Goal: Feedback & Contribution: Submit feedback/report problem

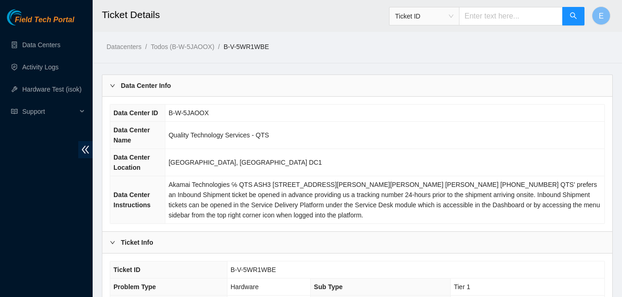
scroll to position [292, 0]
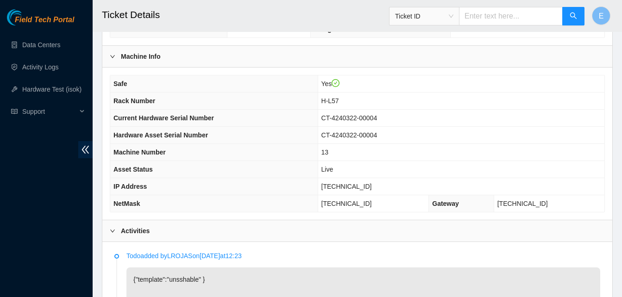
drag, startPoint x: 0, startPoint y: 0, endPoint x: 606, endPoint y: 143, distance: 622.9
click at [606, 143] on div "Safe Yes Rack Number H-L57 Current Hardware Serial Number CT-4240322-00004 Hard…" at bounding box center [357, 144] width 510 height 152
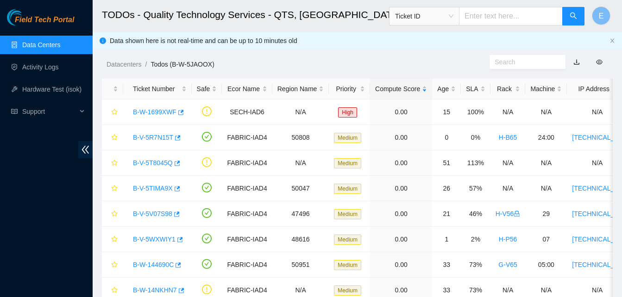
scroll to position [285, 0]
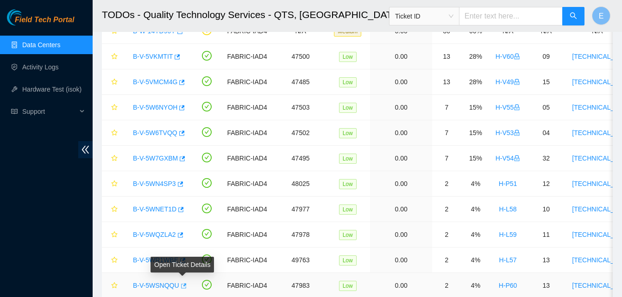
click at [181, 288] on icon "button" at bounding box center [184, 285] width 6 height 5
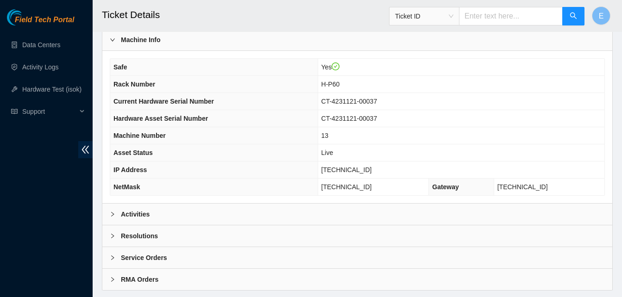
scroll to position [331, 0]
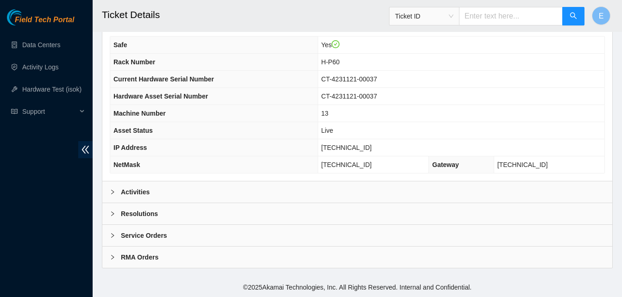
click at [146, 191] on b "Activities" at bounding box center [135, 192] width 29 height 10
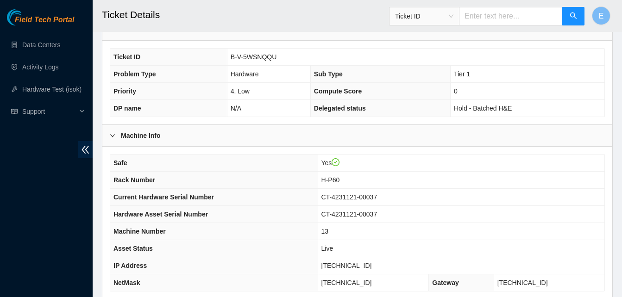
scroll to position [214, 0]
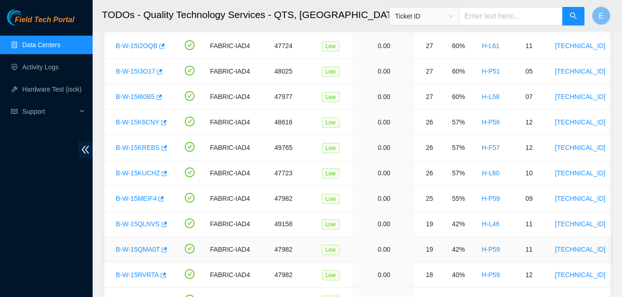
scroll to position [0, 18]
click at [163, 273] on icon "button" at bounding box center [162, 275] width 6 height 6
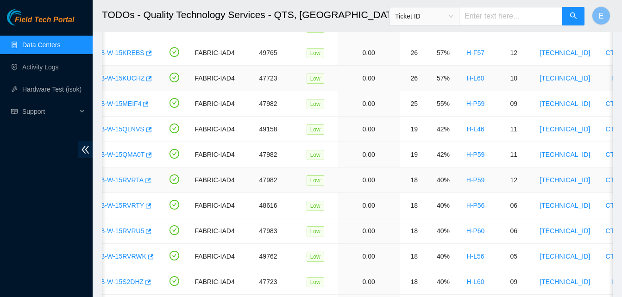
scroll to position [755, 0]
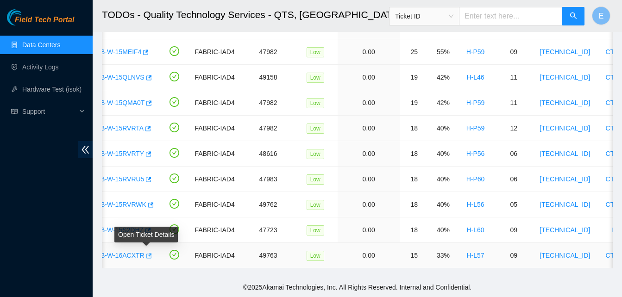
click at [148, 253] on icon "button" at bounding box center [148, 256] width 6 height 6
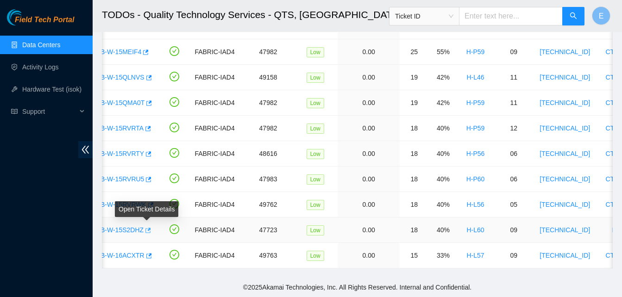
click at [147, 227] on icon "button" at bounding box center [147, 230] width 6 height 6
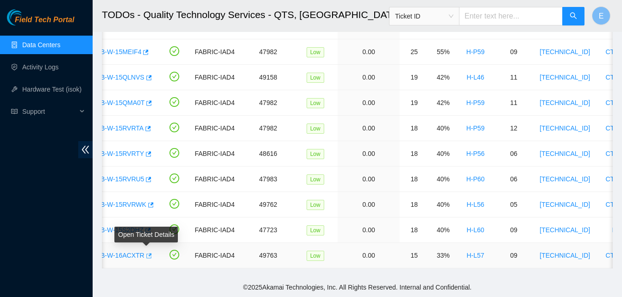
click at [145, 253] on icon "button" at bounding box center [148, 256] width 6 height 6
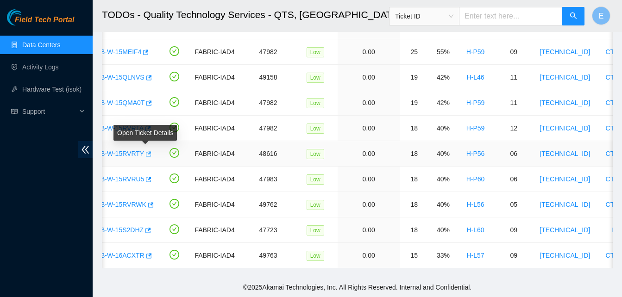
click at [146, 151] on icon "button" at bounding box center [148, 154] width 6 height 6
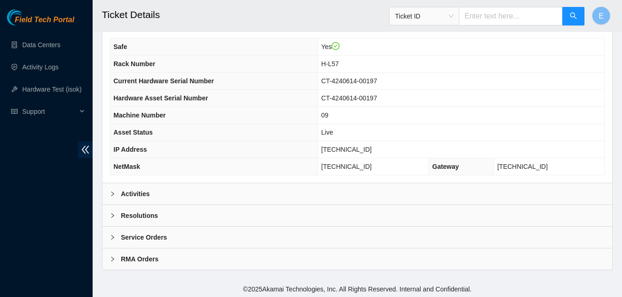
scroll to position [331, 0]
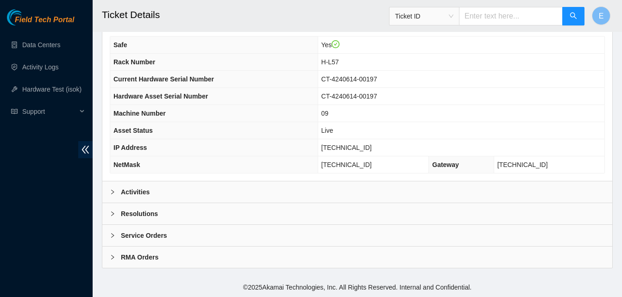
click at [144, 193] on b "Activities" at bounding box center [135, 192] width 29 height 10
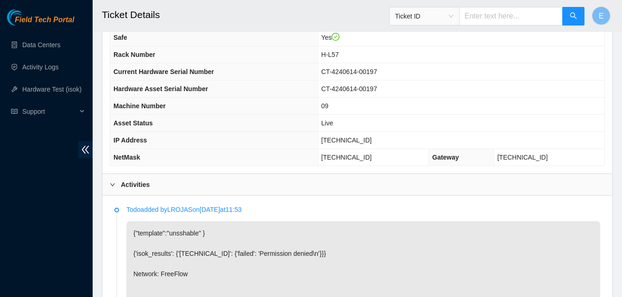
scroll to position [297, 0]
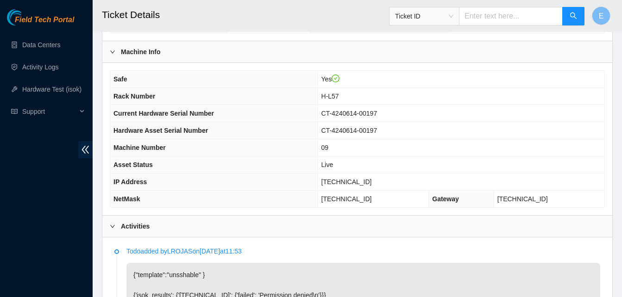
click at [144, 193] on th "NetMask" at bounding box center [213, 199] width 207 height 17
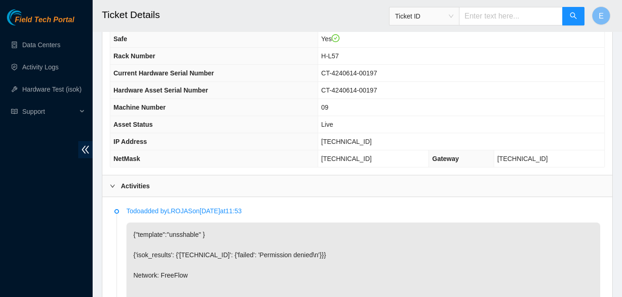
scroll to position [326, 0]
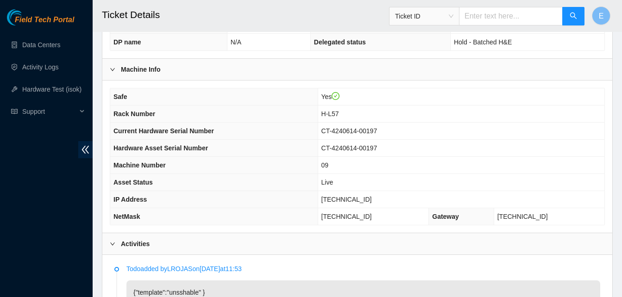
scroll to position [280, 0]
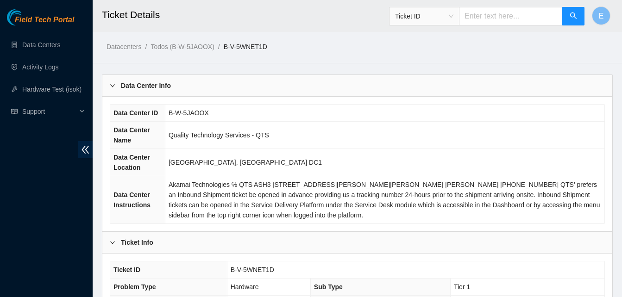
scroll to position [221, 0]
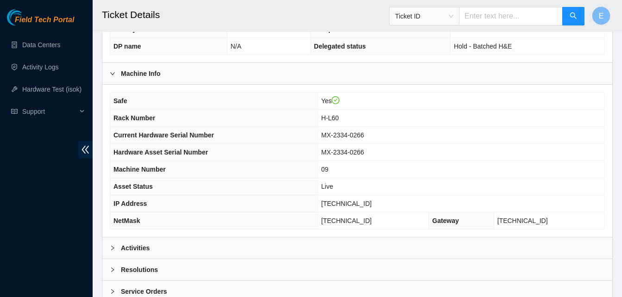
scroll to position [276, 0]
click at [138, 249] on b "Activities" at bounding box center [135, 248] width 29 height 10
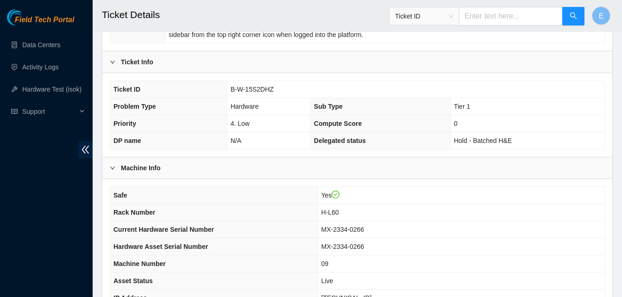
scroll to position [174, 0]
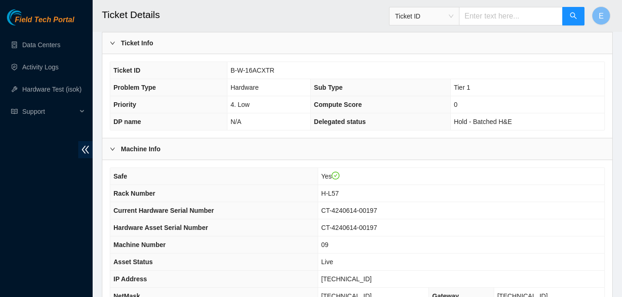
scroll to position [200, 0]
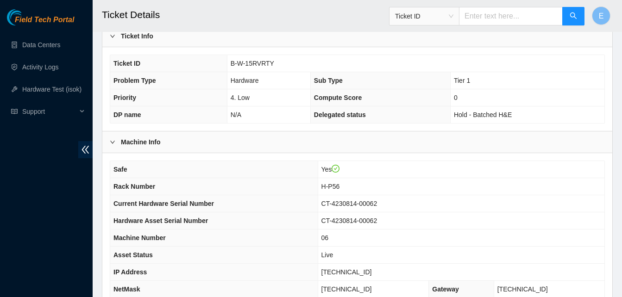
scroll to position [331, 0]
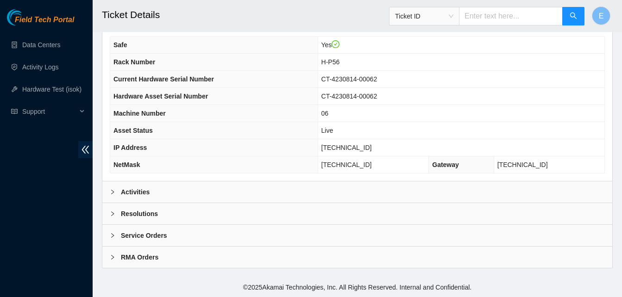
click at [131, 192] on b "Activities" at bounding box center [135, 192] width 29 height 10
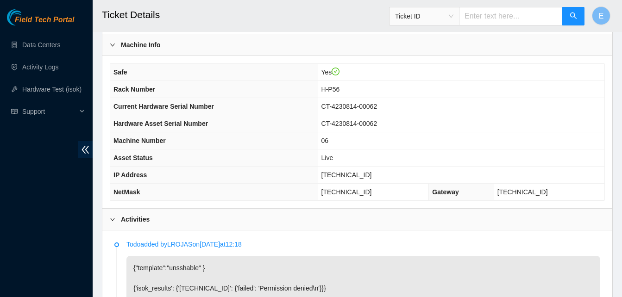
scroll to position [303, 0]
click at [131, 192] on span "NetMask" at bounding box center [126, 192] width 27 height 7
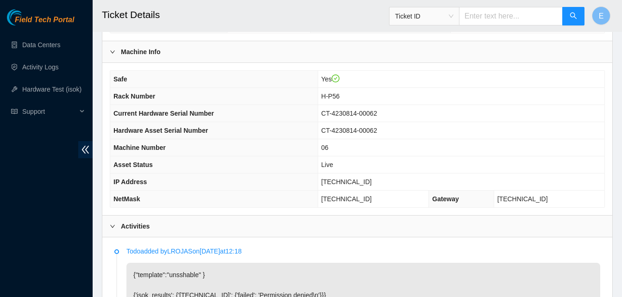
scroll to position [298, 0]
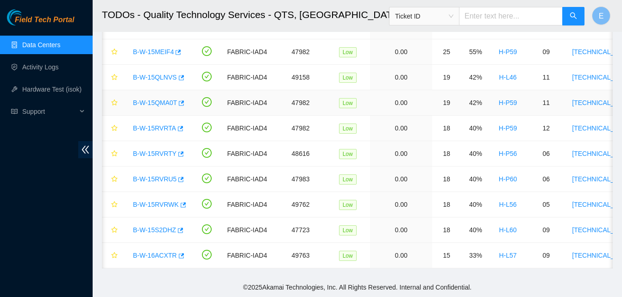
scroll to position [0, 32]
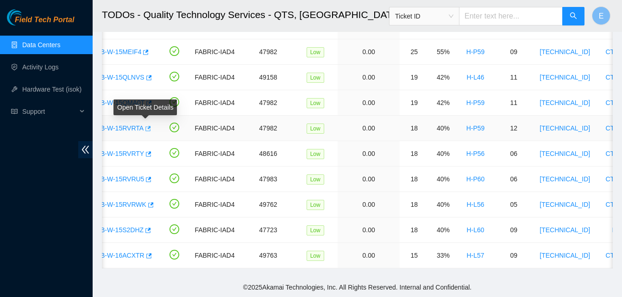
click at [148, 126] on icon "button" at bounding box center [147, 129] width 6 height 6
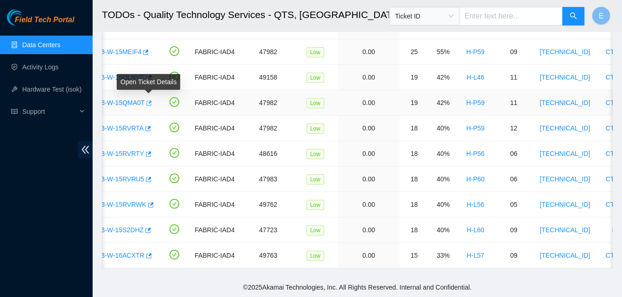
click at [147, 100] on icon "button" at bounding box center [148, 103] width 6 height 6
click at [40, 65] on link "Activity Logs" at bounding box center [40, 66] width 37 height 7
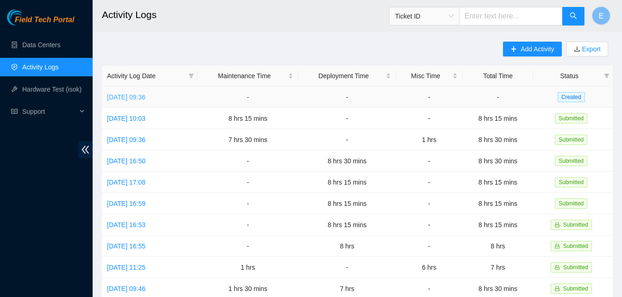
click at [130, 98] on link "Wed, 01 Oct 2025 09:36" at bounding box center [126, 97] width 38 height 7
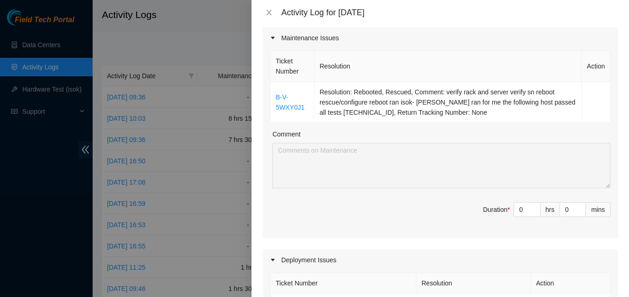
scroll to position [121, 0]
click at [518, 213] on input "0" at bounding box center [527, 209] width 26 height 14
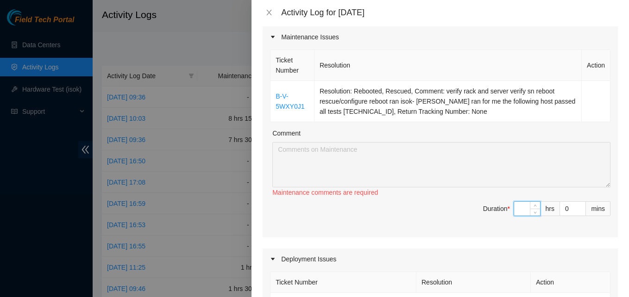
type input "9"
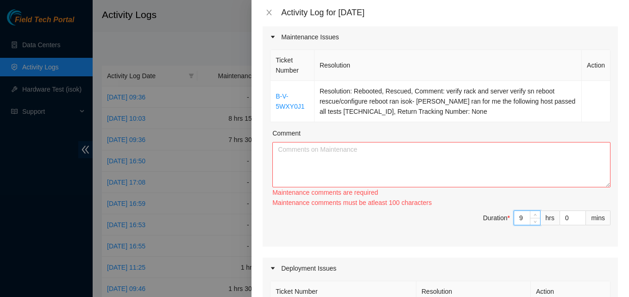
type input "9"
click at [317, 148] on textarea "Comment" at bounding box center [441, 164] width 338 height 45
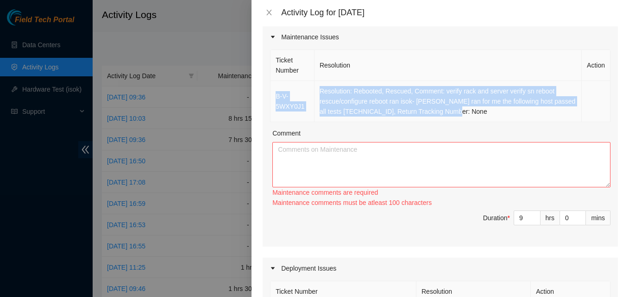
drag, startPoint x: 274, startPoint y: 95, endPoint x: 460, endPoint y: 112, distance: 186.5
click at [460, 112] on tr "B-V-5WXY0J1 Resolution: Rebooted, Rescued, Comment: verify rack and server veri…" at bounding box center [440, 101] width 340 height 41
copy tr "B-V-5WXY0J1 Resolution: Rebooted, Rescued, Comment: verify rack and server veri…"
click at [384, 154] on textarea "Comment" at bounding box center [441, 164] width 338 height 45
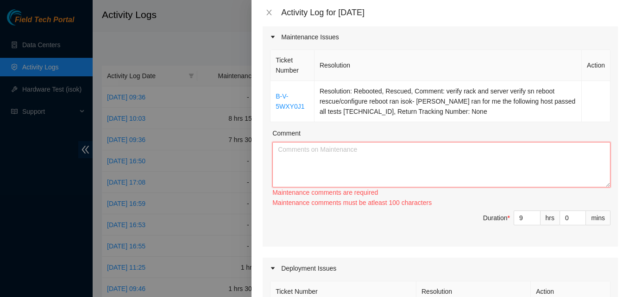
paste textarea "B-V-5WXY0J1 Resolution: Rebooted, Rescued, Comment: verify rack and server veri…"
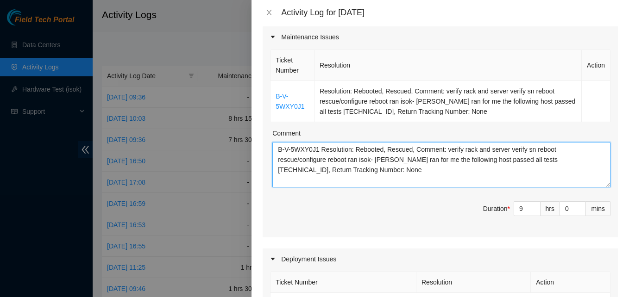
scroll to position [7, 0]
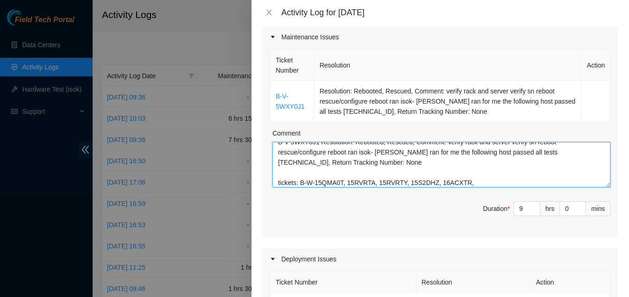
click at [470, 185] on textarea "B-V-5WXY0J1 Resolution: Rebooted, Rescued, Comment: verify rack and server veri…" at bounding box center [441, 164] width 338 height 45
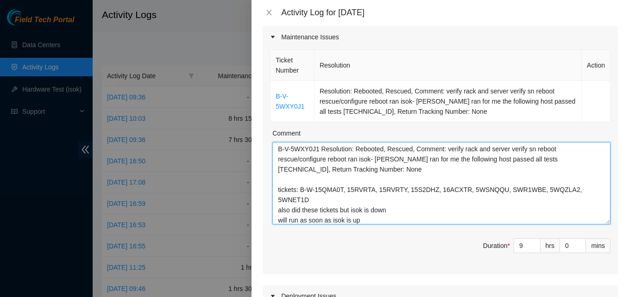
scroll to position [0, 0]
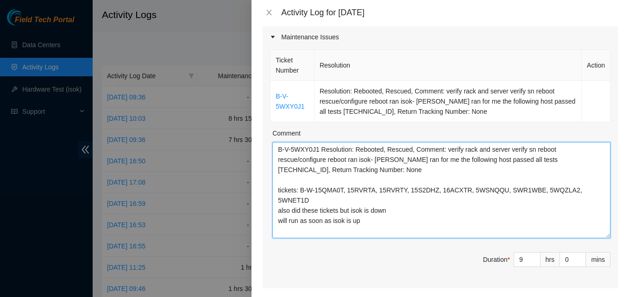
drag, startPoint x: 600, startPoint y: 186, endPoint x: 596, endPoint y: 237, distance: 51.1
click at [596, 237] on textarea "B-V-5WXY0J1 Resolution: Rebooted, Rescued, Comment: verify rack and server veri…" at bounding box center [441, 190] width 338 height 96
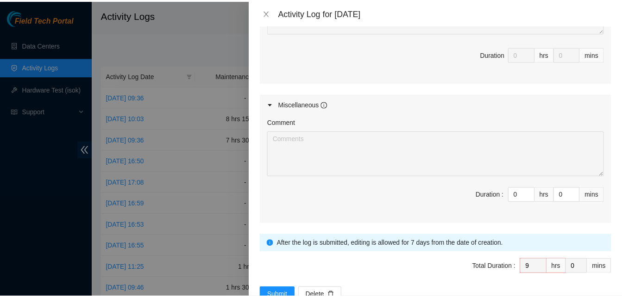
scroll to position [546, 0]
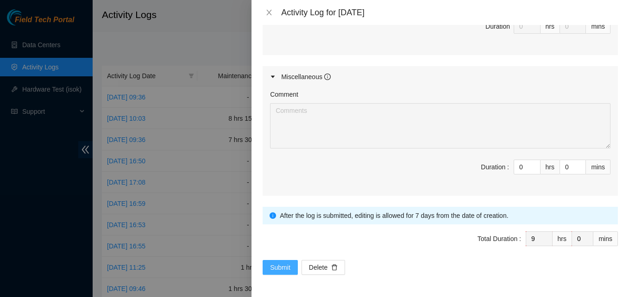
type textarea "B-V-5WXY0J1 Resolution: Rebooted, Rescued, Comment: verify rack and server veri…"
click at [279, 265] on span "Submit" at bounding box center [280, 268] width 20 height 10
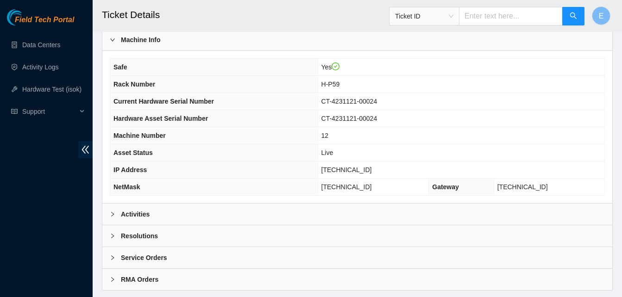
scroll to position [331, 0]
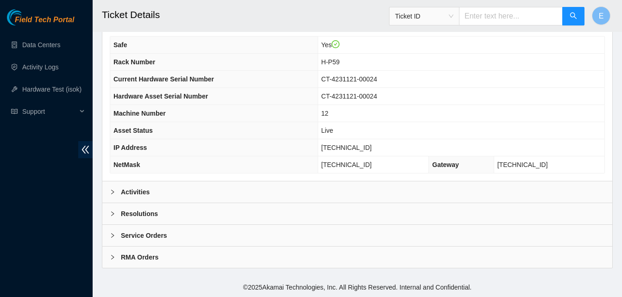
click at [136, 193] on b "Activities" at bounding box center [135, 192] width 29 height 10
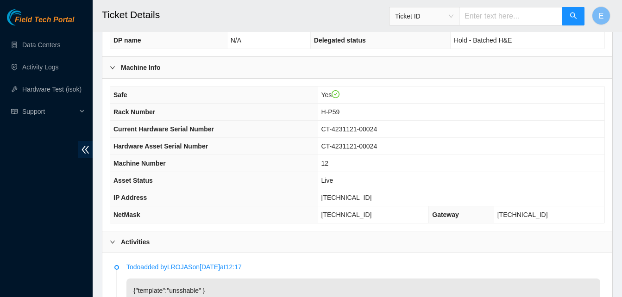
scroll to position [281, 0]
click at [136, 193] on th "IP Address" at bounding box center [213, 198] width 207 height 17
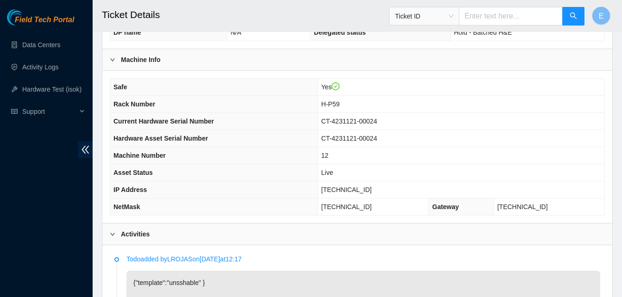
scroll to position [289, 0]
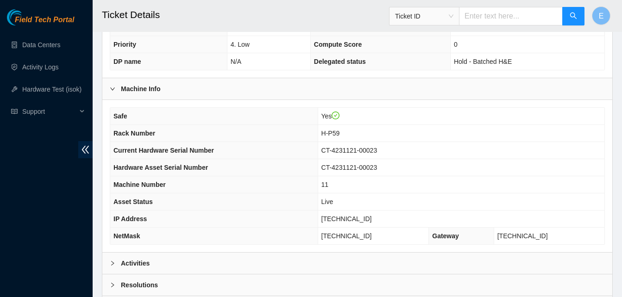
scroll to position [331, 0]
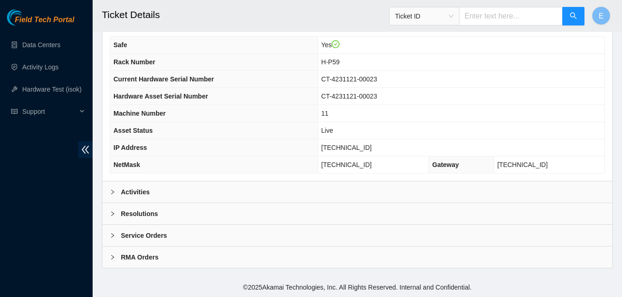
click at [138, 193] on b "Activities" at bounding box center [135, 192] width 29 height 10
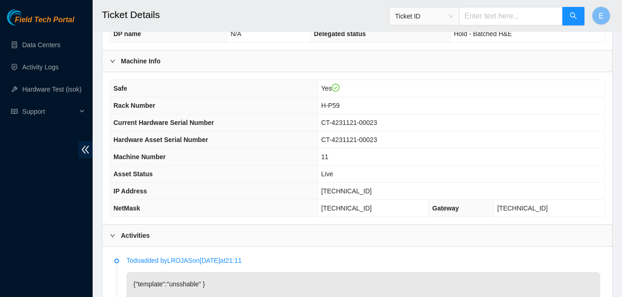
scroll to position [288, 0]
